Goal: Book appointment/travel/reservation

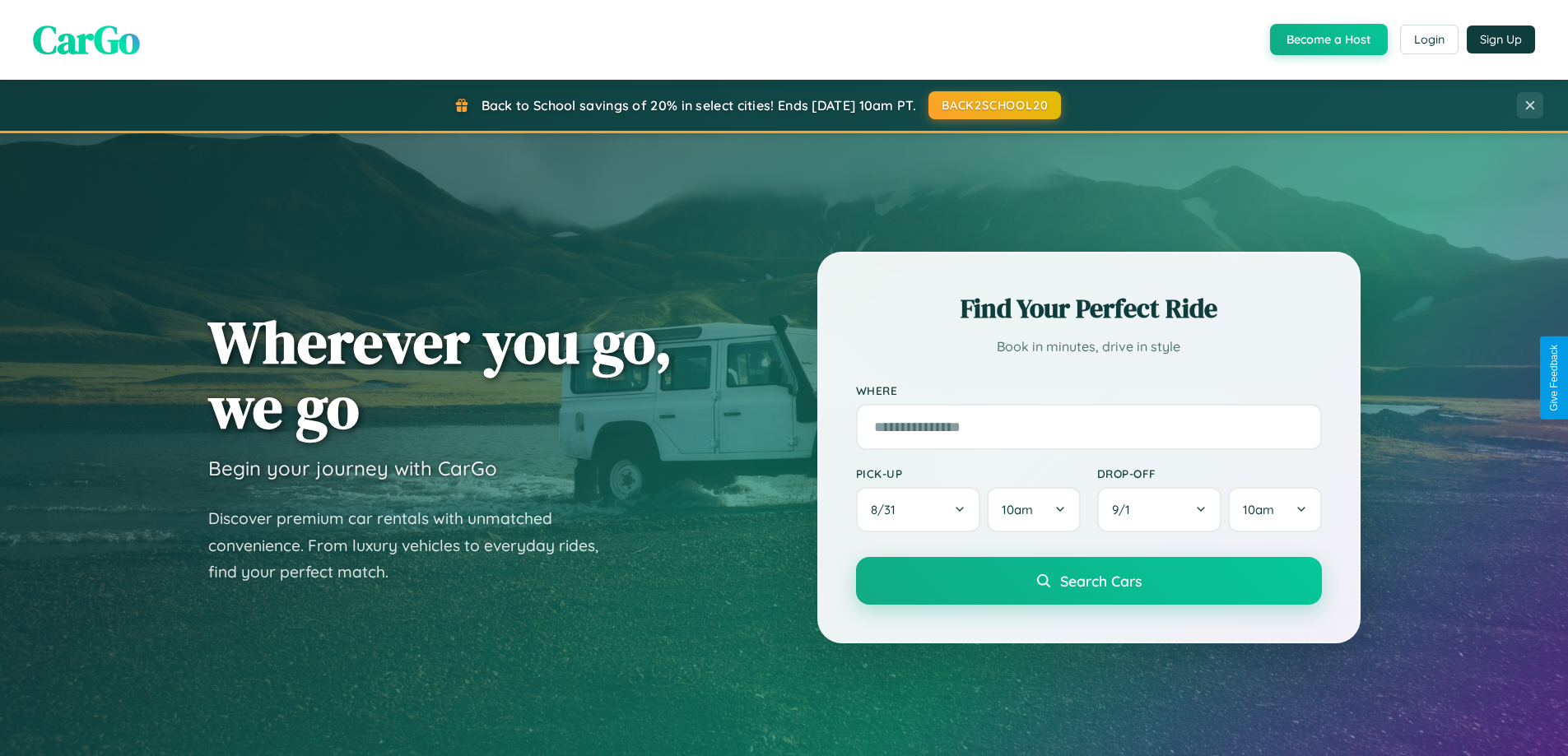
scroll to position [1132, 0]
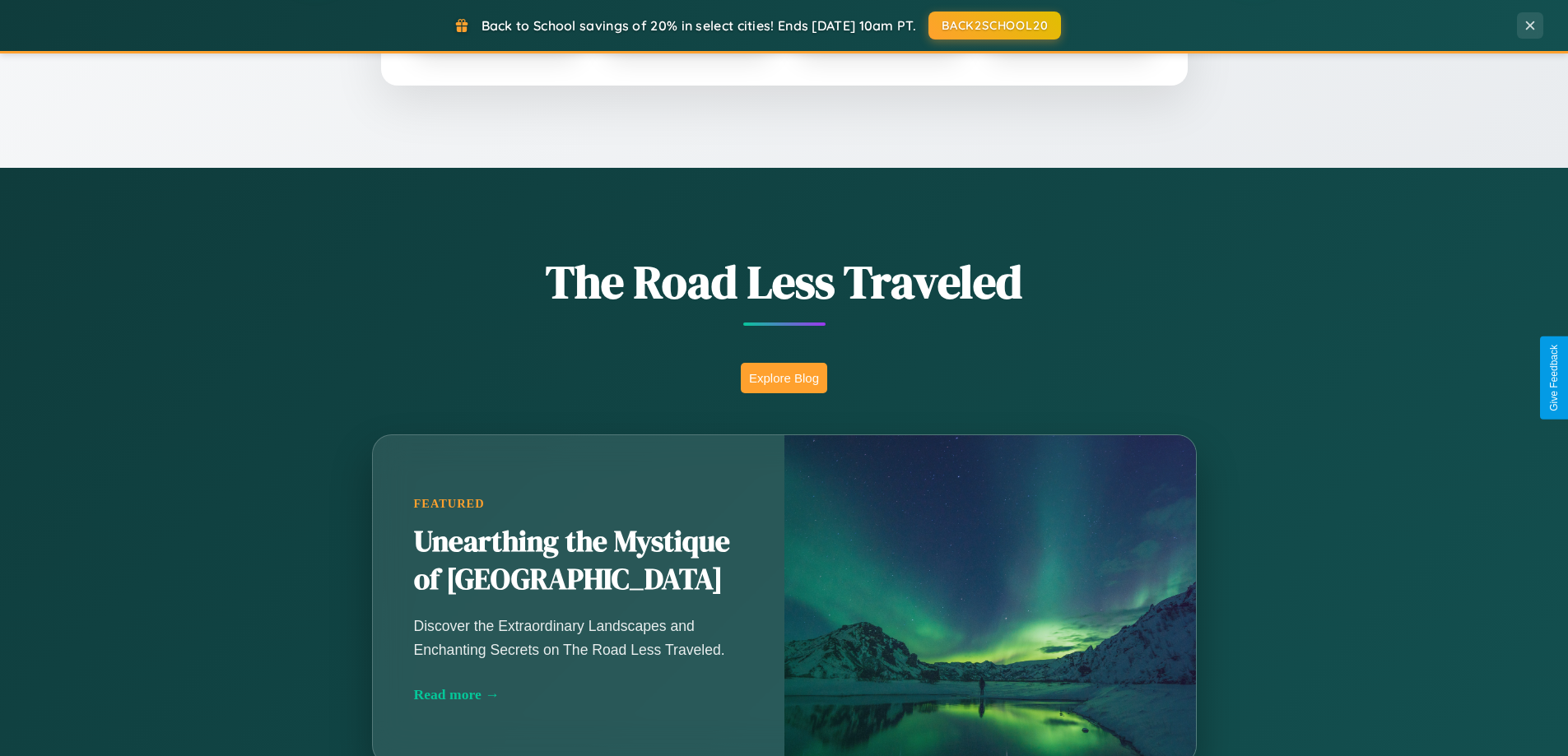
click at [784, 378] on button "Explore Blog" at bounding box center [784, 378] width 86 height 31
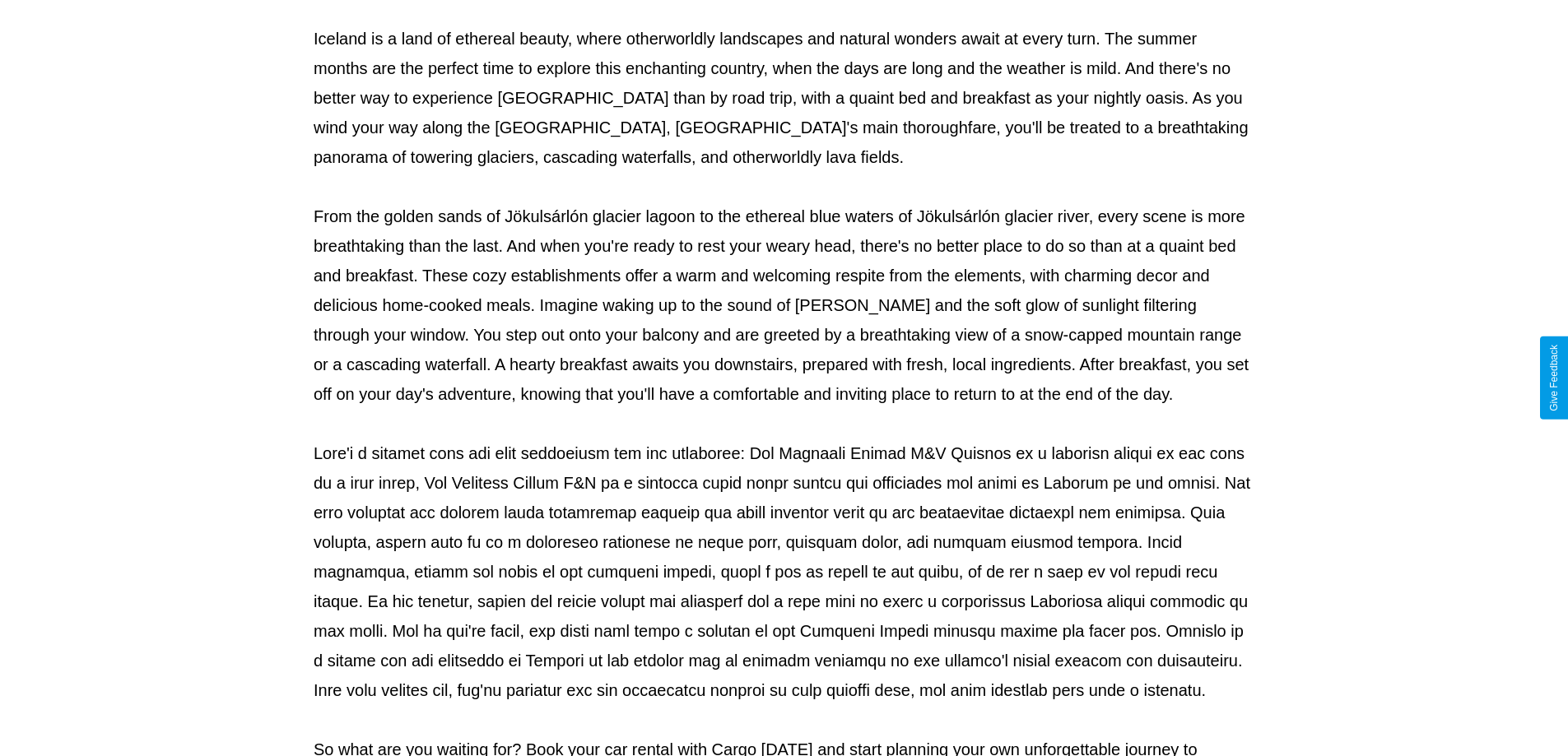
scroll to position [532, 0]
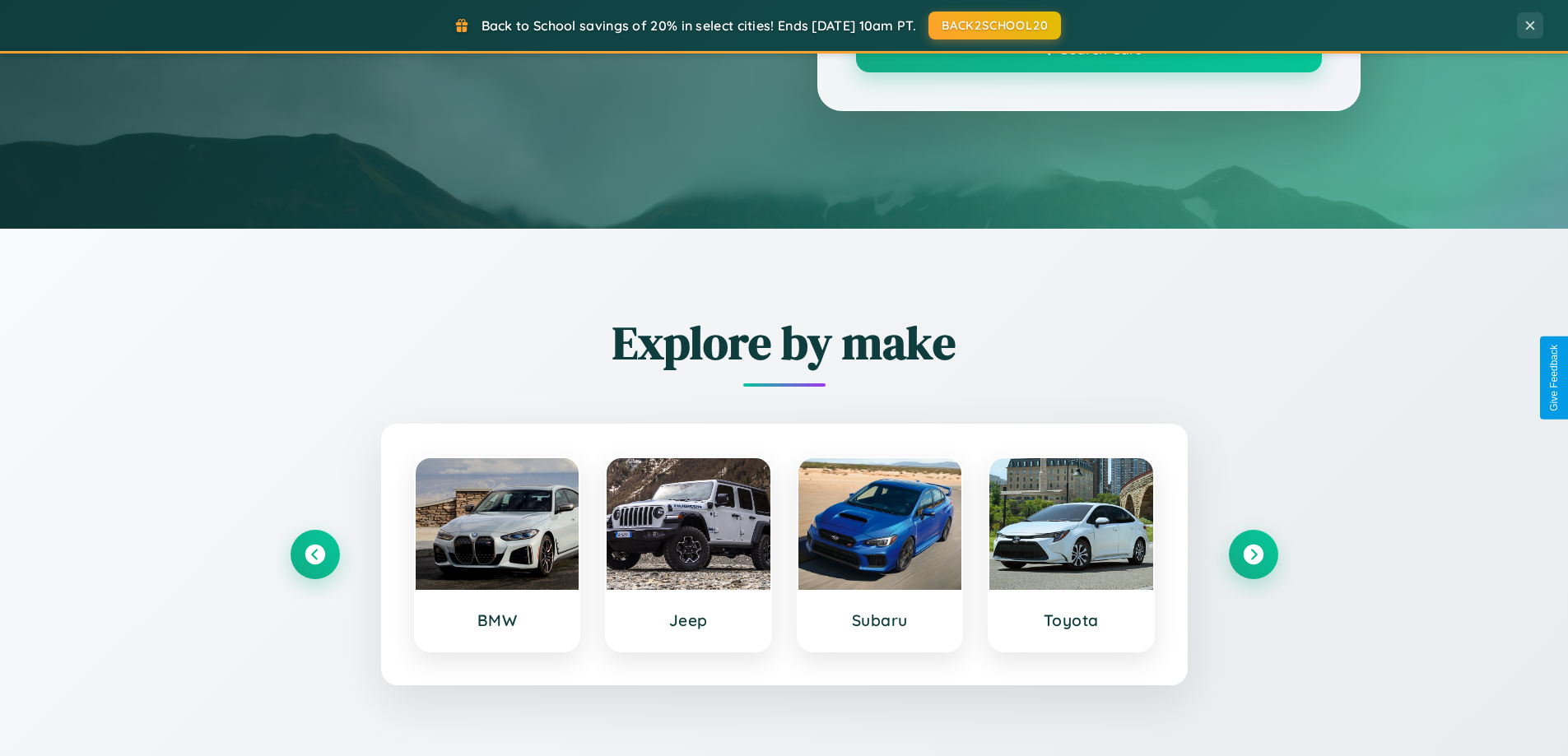
scroll to position [1132, 0]
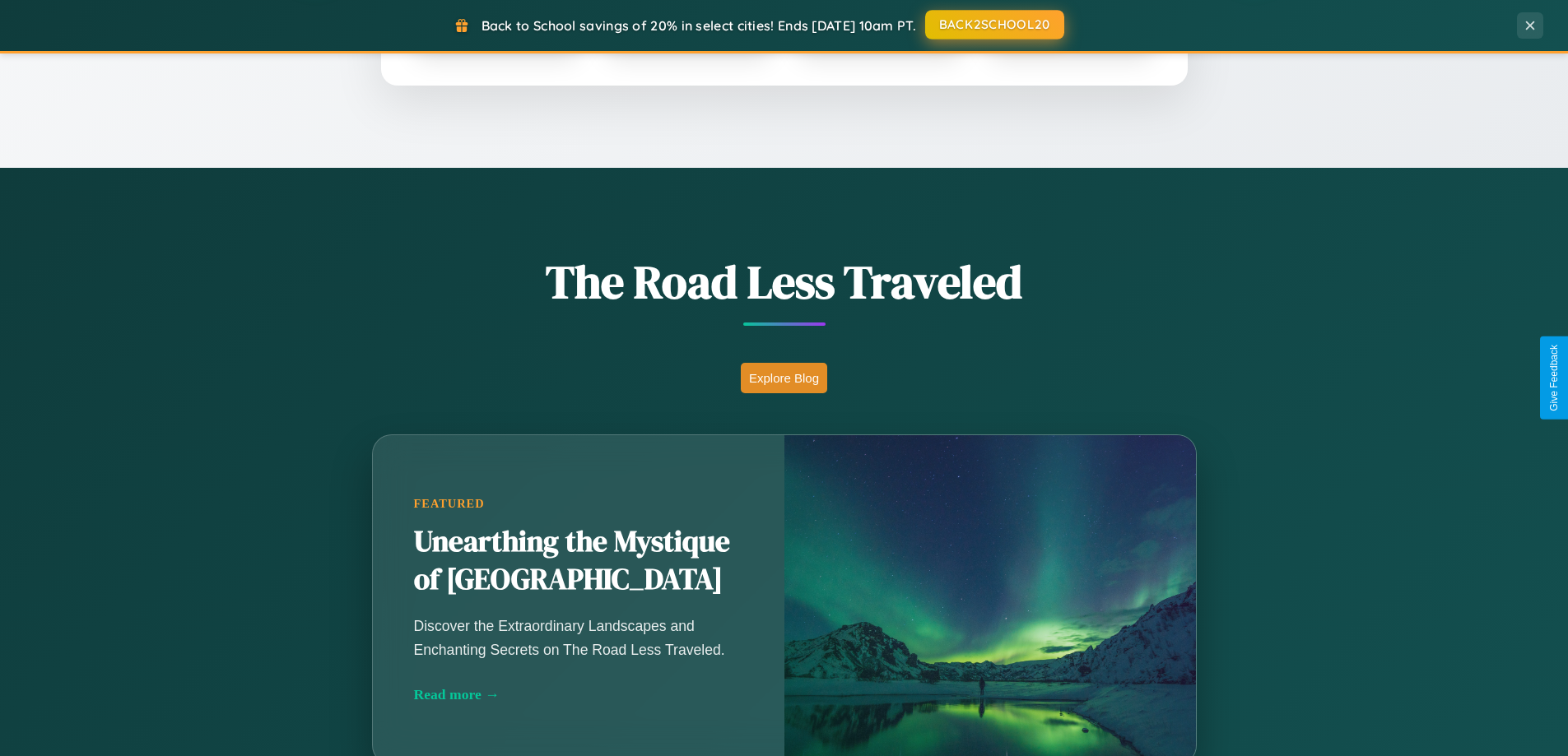
click at [993, 25] on button "BACK2SCHOOL20" at bounding box center [995, 24] width 139 height 30
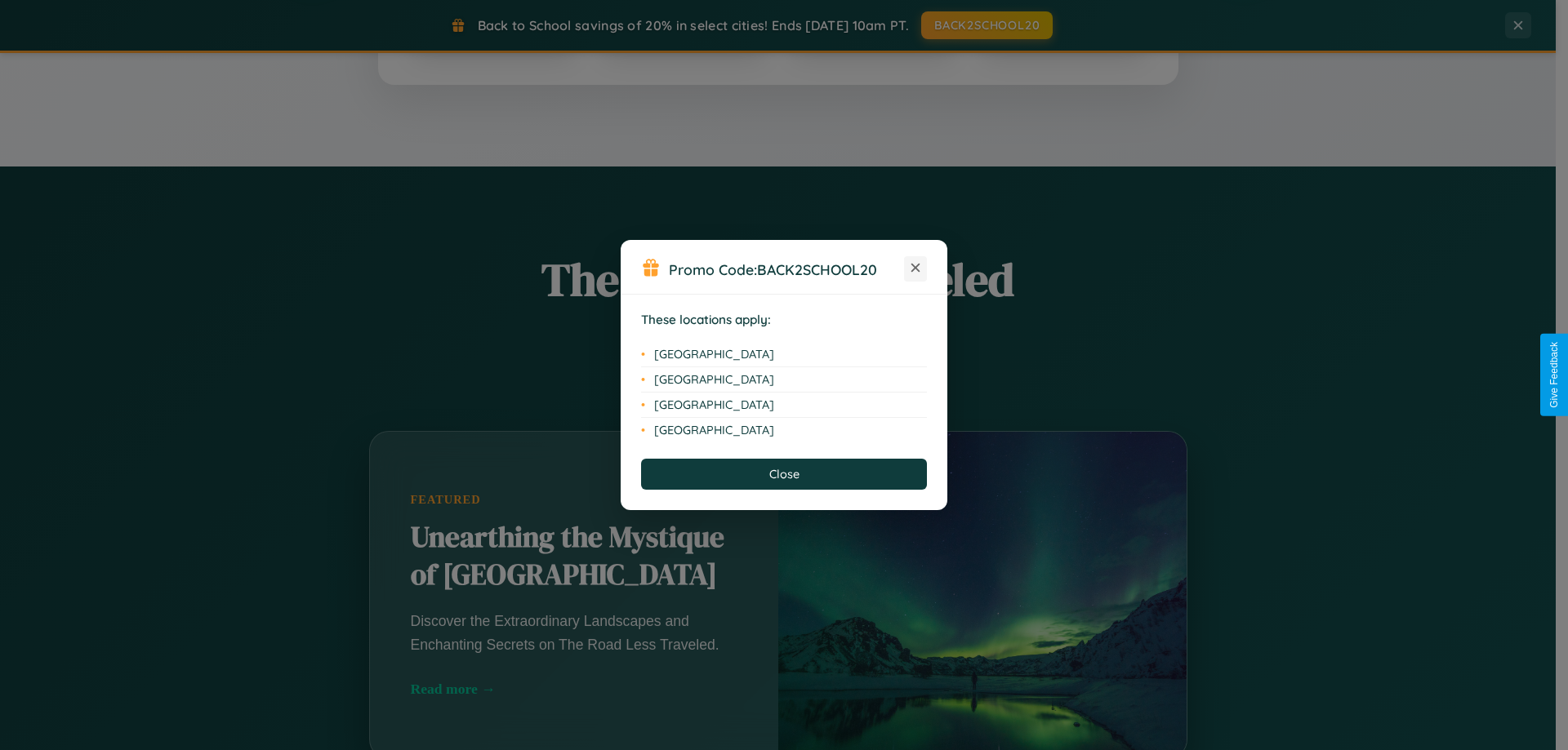
click at [915, 268] on icon at bounding box center [915, 267] width 9 height 9
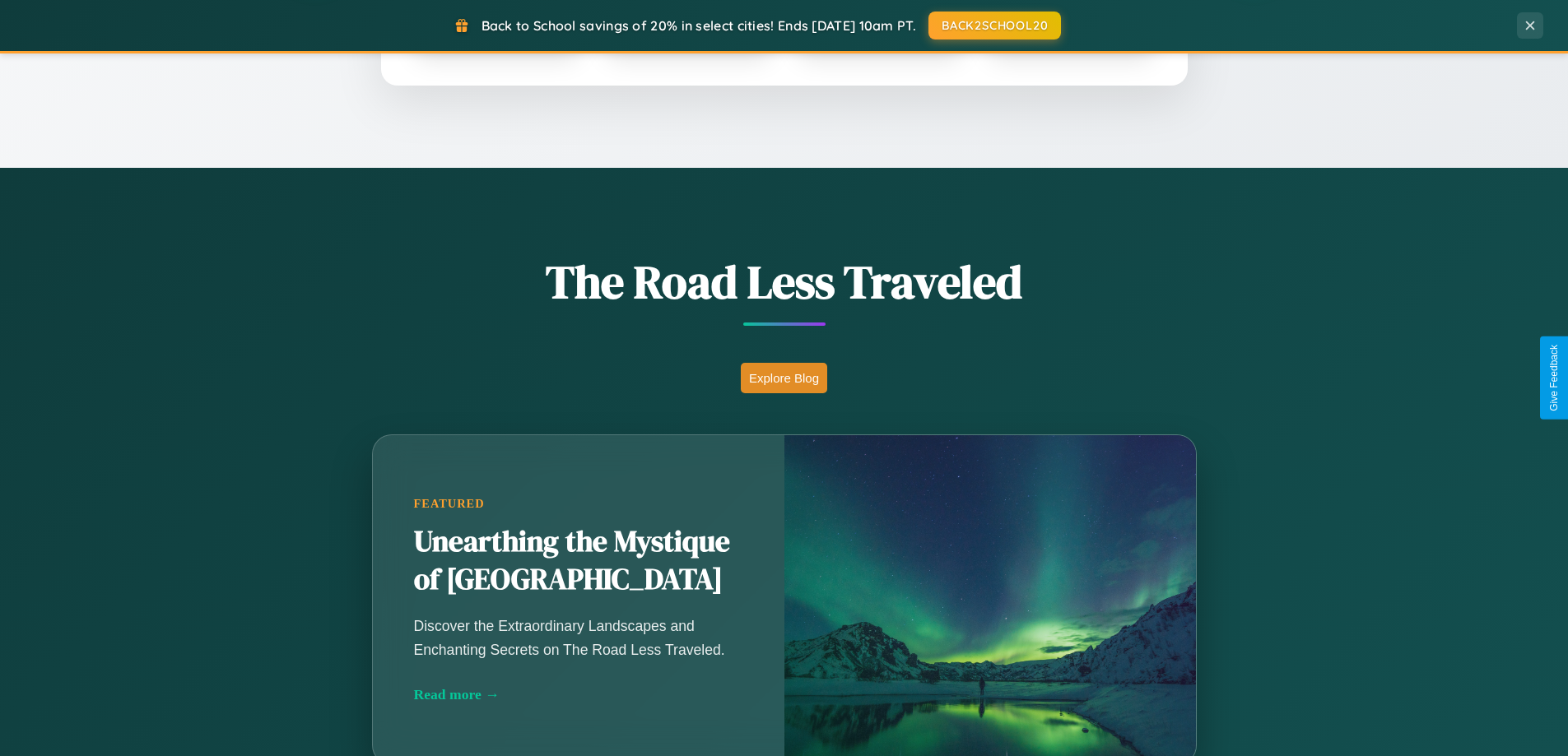
scroll to position [2643, 0]
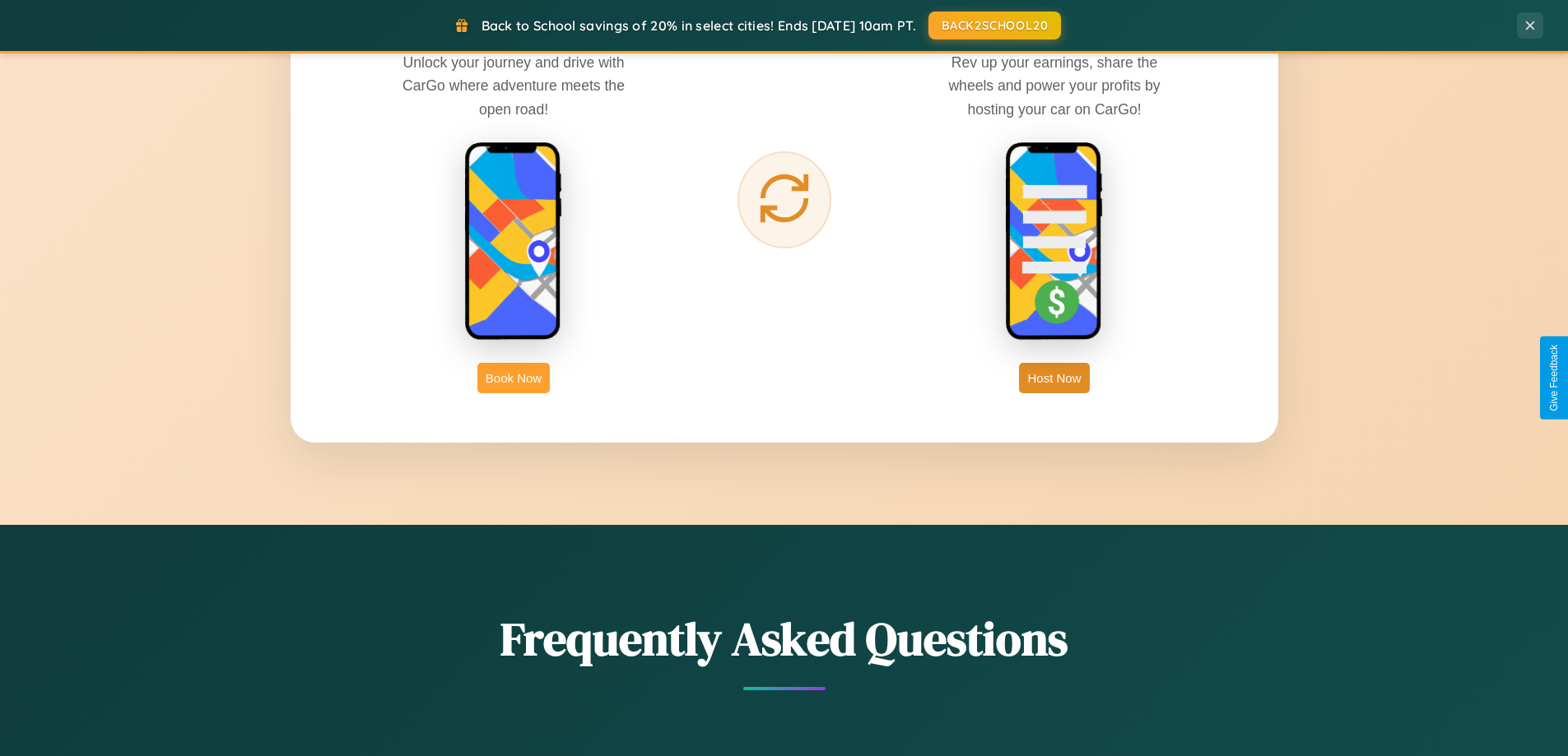
click at [514, 378] on button "Book Now" at bounding box center [513, 378] width 72 height 31
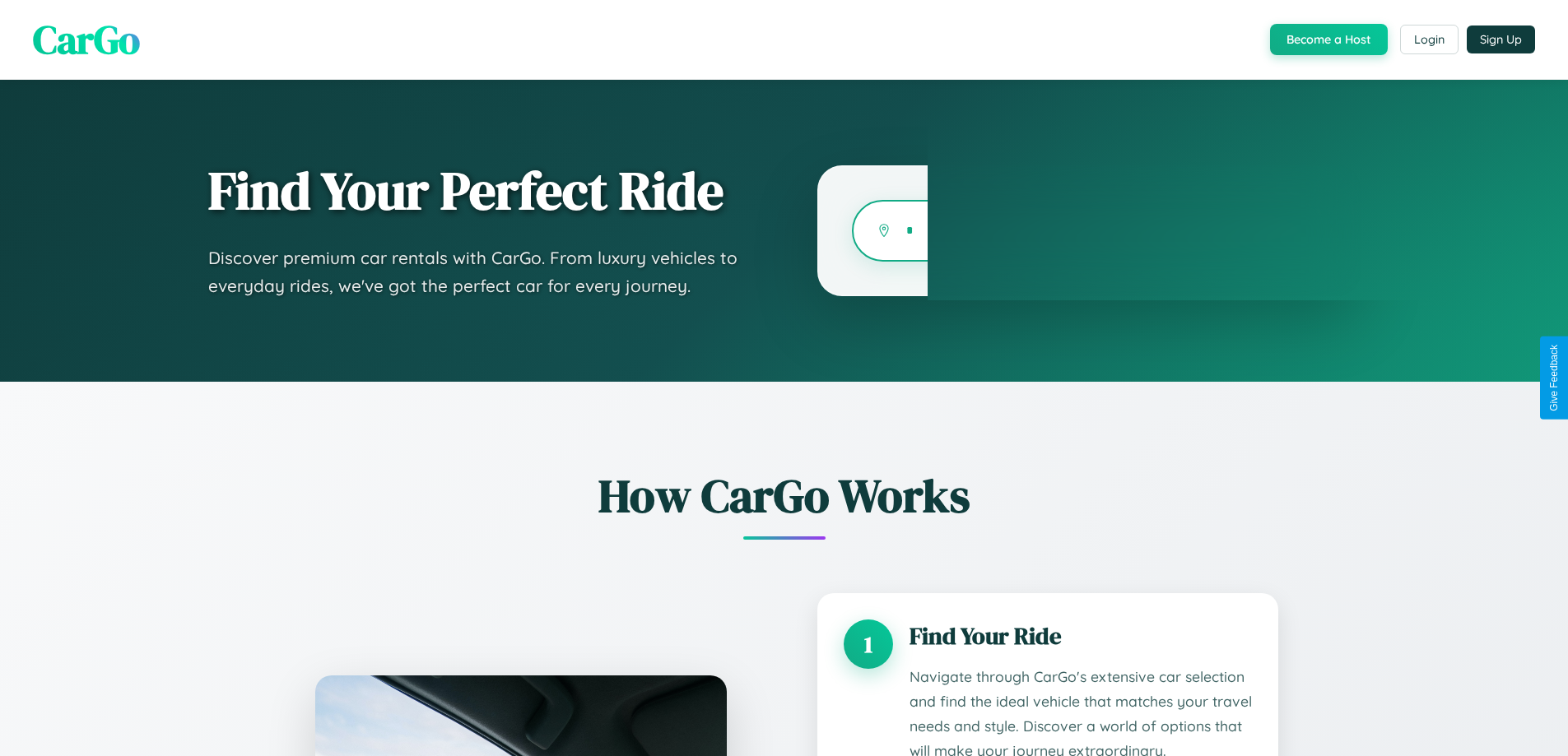
type input "**"
